Goal: Find specific page/section: Find specific page/section

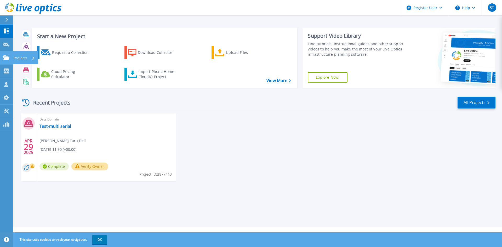
click at [6, 57] on icon at bounding box center [6, 57] width 6 height 4
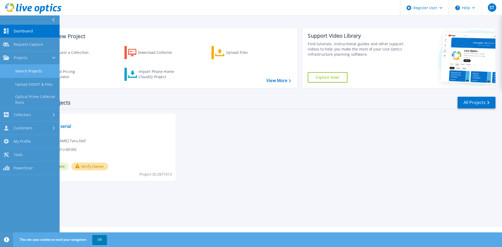
click at [19, 68] on link "Search Projects" at bounding box center [30, 71] width 60 height 13
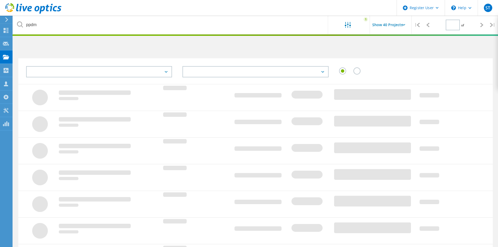
type input "1"
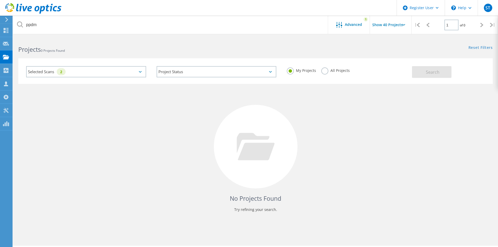
click at [322, 72] on label "All Projects" at bounding box center [336, 70] width 29 height 5
click at [0, 0] on input "All Projects" at bounding box center [0, 0] width 0 height 0
click at [424, 68] on button "Search" at bounding box center [432, 72] width 40 height 12
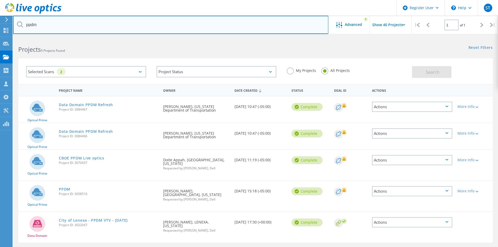
drag, startPoint x: 43, startPoint y: 29, endPoint x: 15, endPoint y: 30, distance: 27.8
click at [15, 30] on input "ppdm" at bounding box center [171, 25] width 316 height 18
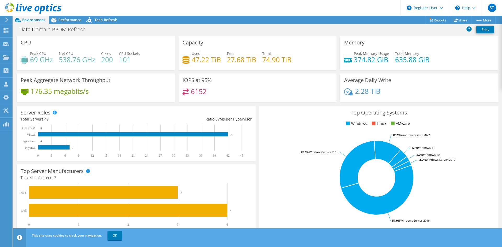
click at [106, 24] on div "Data Domain PPDM Refresh Print" at bounding box center [257, 30] width 489 height 12
click at [106, 21] on span "Tech Refresh" at bounding box center [105, 19] width 23 height 5
